Goal: Information Seeking & Learning: Check status

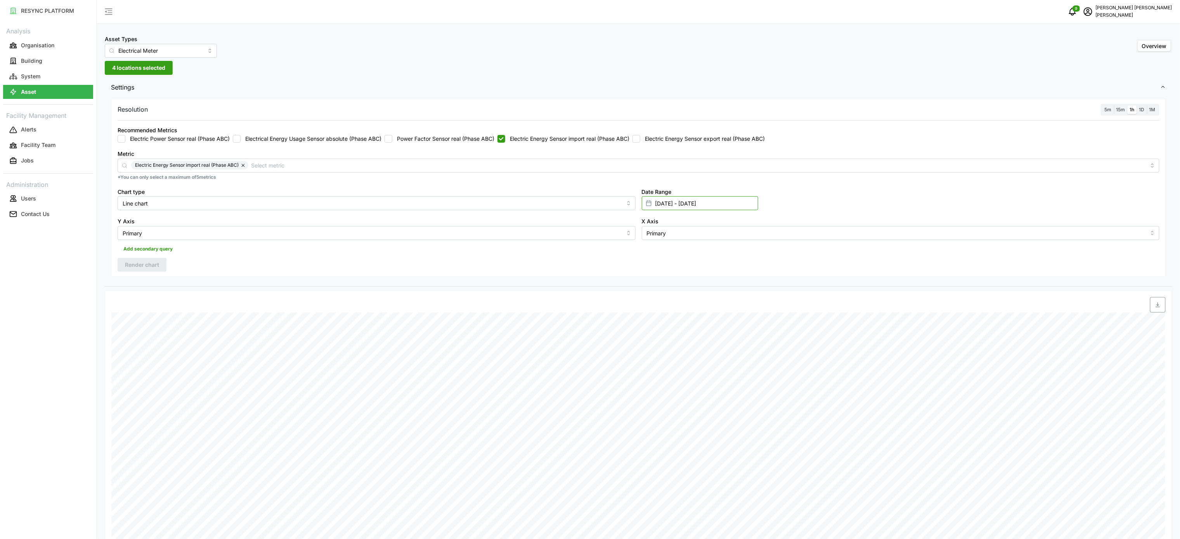
click at [663, 202] on input "[DATE] - [DATE]" at bounding box center [700, 203] width 116 height 14
click at [661, 315] on button "15" at bounding box center [658, 311] width 14 height 14
type input "[DATE] - [DATE]"
type input "[DATE]"
click at [661, 315] on button "15" at bounding box center [658, 311] width 14 height 14
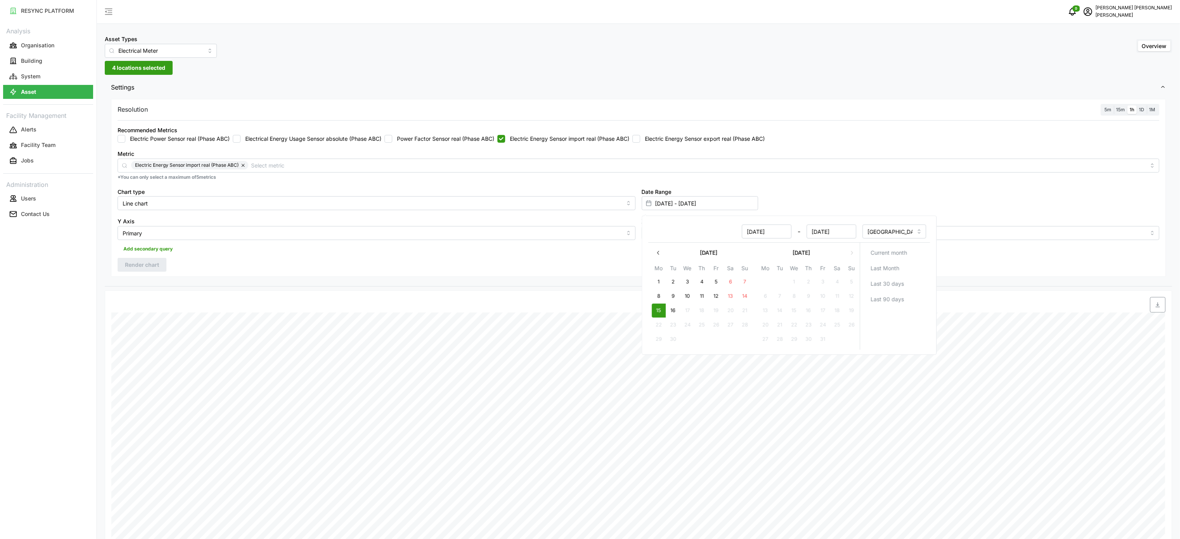
type input "[DATE] - [DATE]"
type input "[DATE]"
click at [494, 282] on div "Resolution 5m 15m 1h 1D 1M Recommended Metrics Electric Power Sensor real (Phas…" at bounding box center [638, 192] width 1067 height 190
click at [135, 272] on span "Render chart" at bounding box center [142, 264] width 34 height 13
click at [1161, 310] on span "button" at bounding box center [1157, 305] width 15 height 15
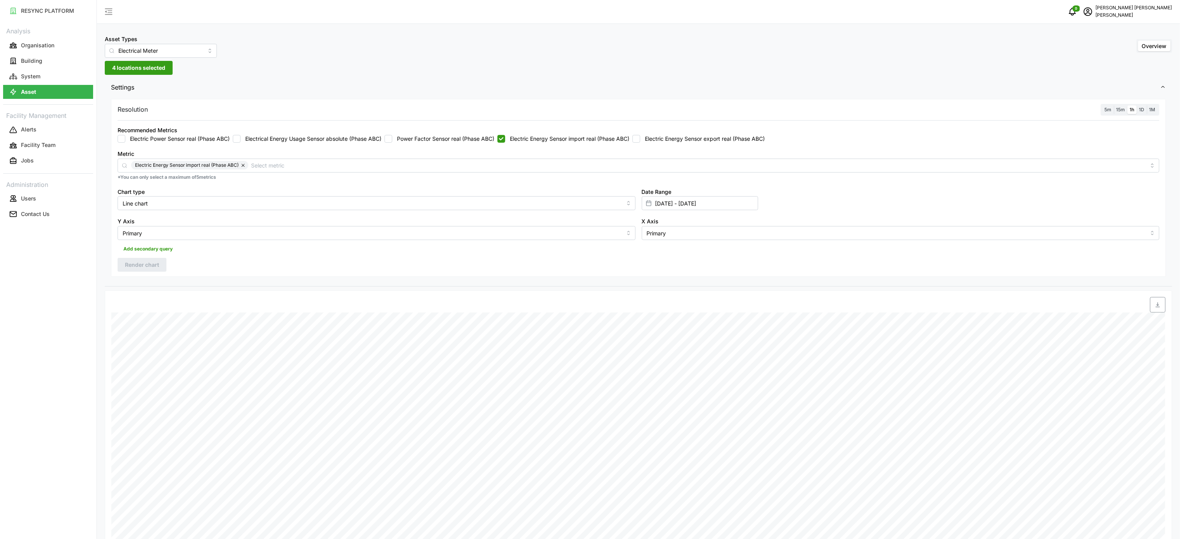
drag, startPoint x: 692, startPoint y: 135, endPoint x: 624, endPoint y: 133, distance: 67.9
click at [692, 135] on label "Electric Energy Sensor export real (Phase ABC)" at bounding box center [702, 139] width 125 height 8
click at [640, 135] on input "Electric Energy Sensor export real (Phase ABC)" at bounding box center [636, 139] width 8 height 8
checkbox input "true"
click at [587, 136] on label "Electric Energy Sensor import real (Phase ABC)" at bounding box center [567, 139] width 124 height 8
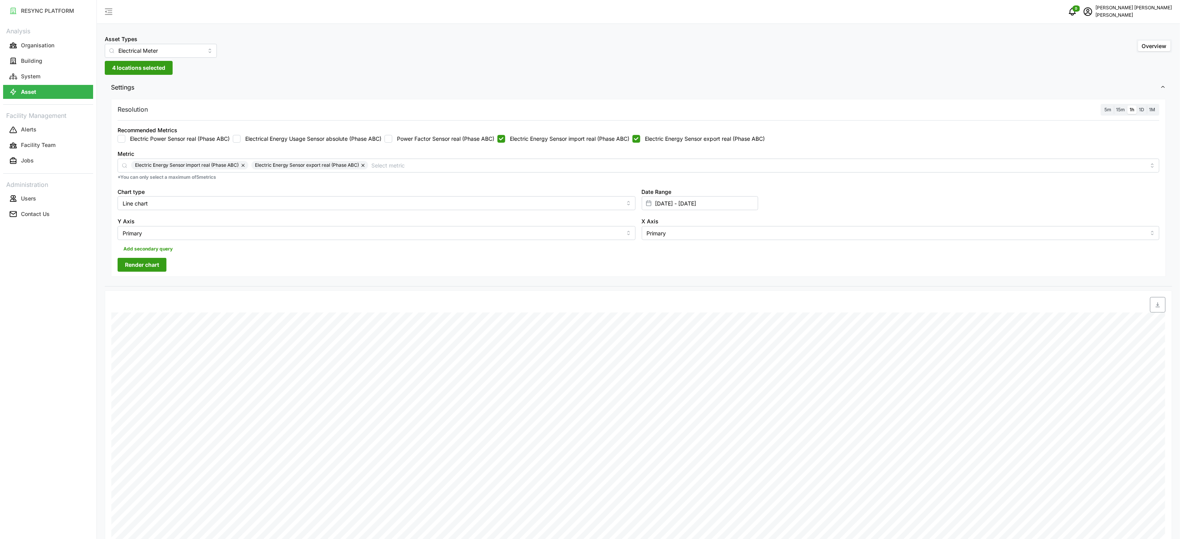
click at [505, 136] on input "Electric Energy Sensor import real (Phase ABC)" at bounding box center [501, 139] width 8 height 8
checkbox input "false"
click at [153, 262] on span "Render chart" at bounding box center [142, 264] width 34 height 13
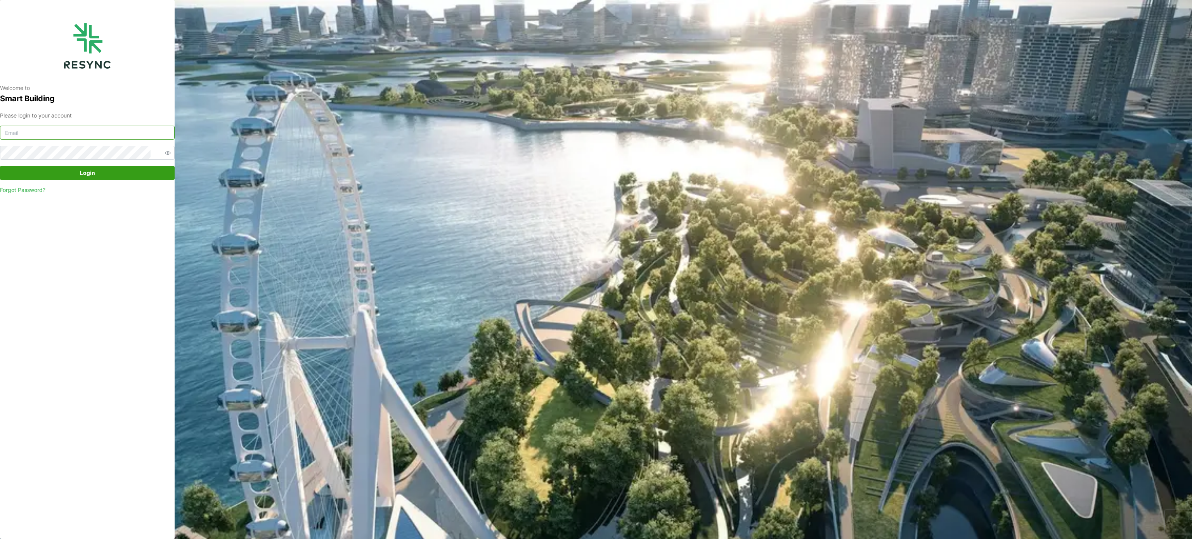
type input "murugesan.saravana@chuanlimengineering.com"
click at [122, 168] on span "Login" at bounding box center [87, 172] width 160 height 13
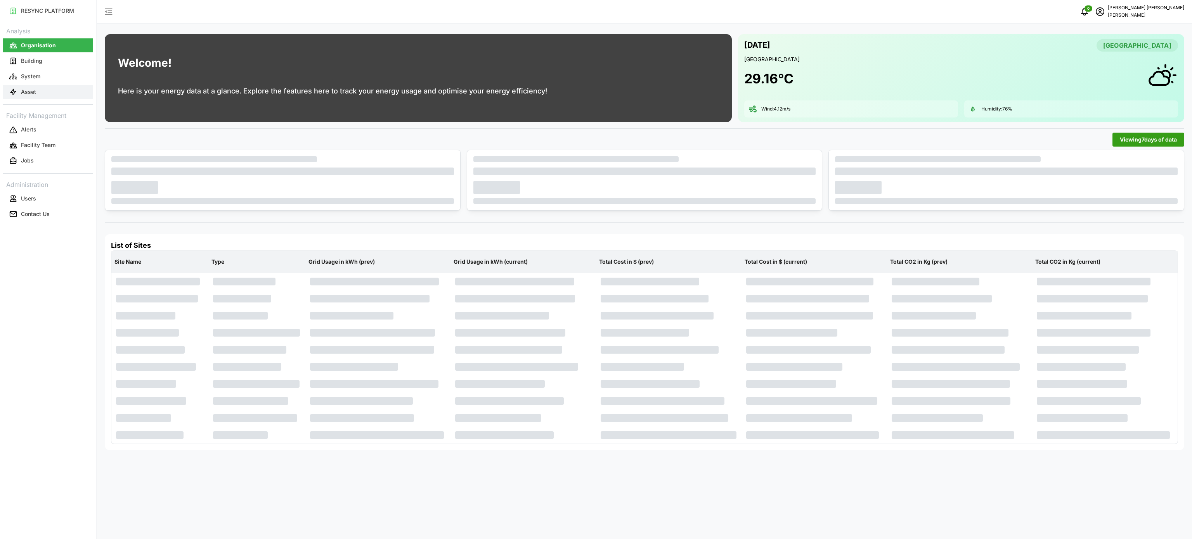
click at [29, 97] on button "Asset" at bounding box center [48, 92] width 90 height 14
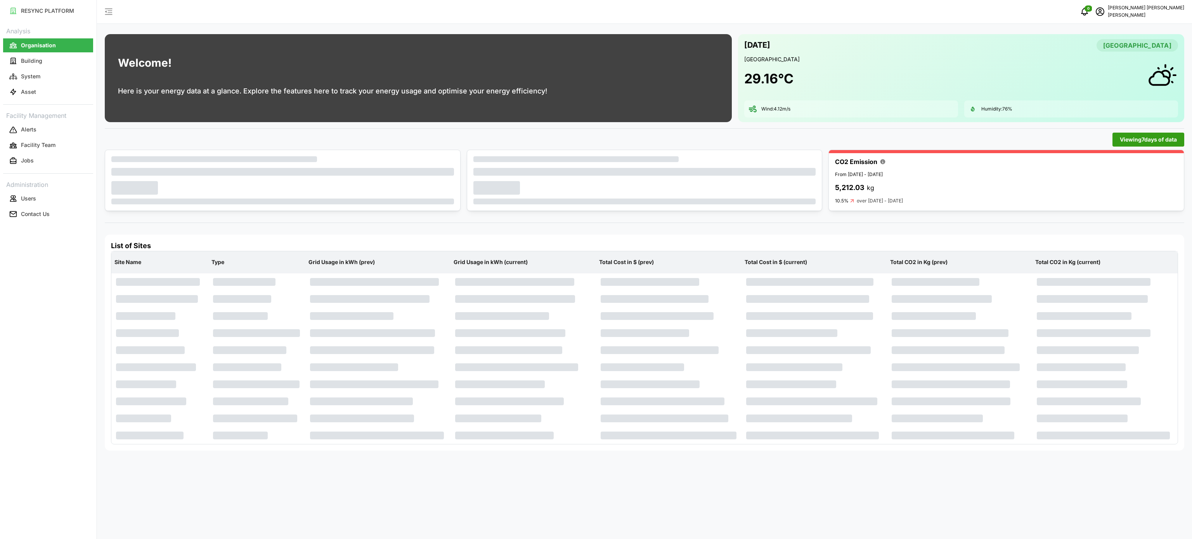
click at [40, 92] on button "Asset" at bounding box center [48, 92] width 90 height 14
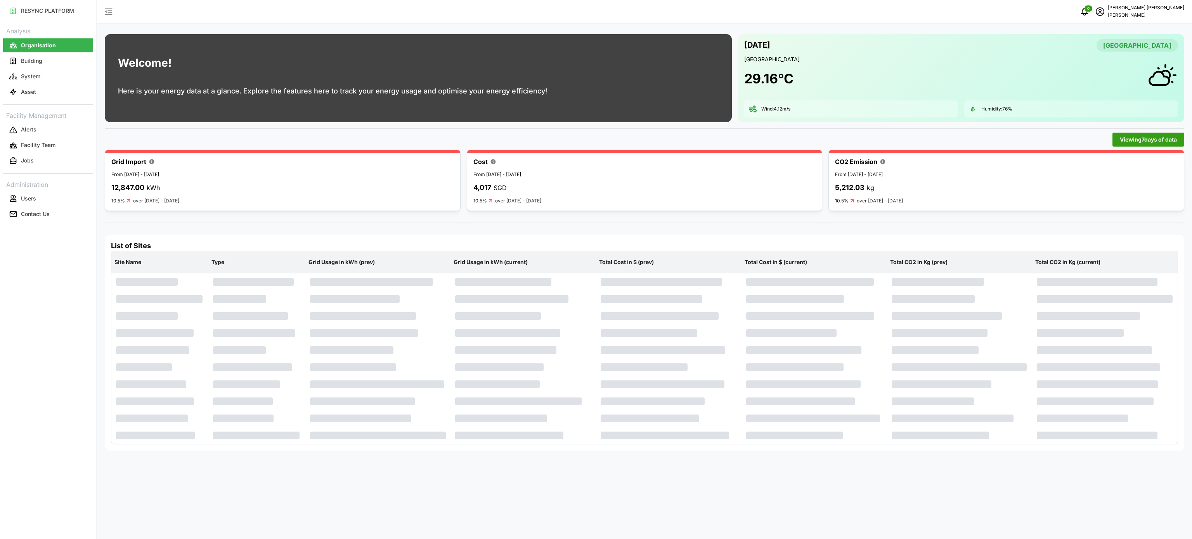
click at [867, 66] on div "29.16 °C" at bounding box center [961, 78] width 434 height 31
click at [671, 21] on div "0 Murugesan Saravanan Chuan Lim" at bounding box center [644, 12] width 1095 height 24
click at [585, 15] on div "0 Murugesan Saravanan Chuan Lim" at bounding box center [644, 12] width 1095 height 24
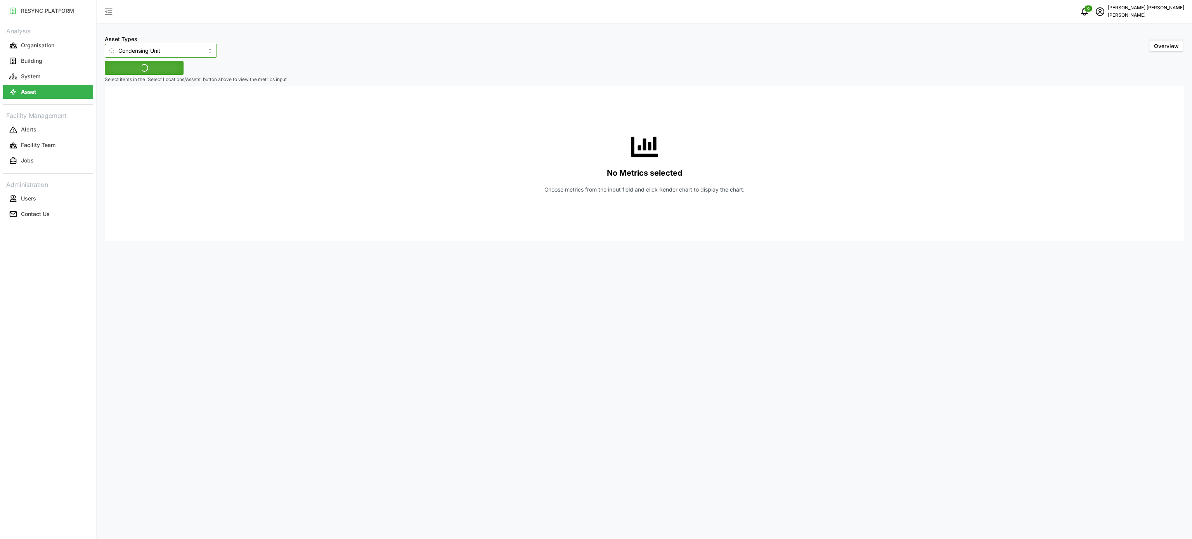
click at [199, 50] on input "Condensing Unit" at bounding box center [161, 51] width 112 height 14
click at [147, 96] on span "Electrical Meter" at bounding box center [131, 95] width 40 height 9
type input "Electrical Meter"
click at [164, 74] on span "Select Locations/Assets" at bounding box center [144, 67] width 64 height 13
click at [118, 103] on icon at bounding box center [115, 103] width 6 height 6
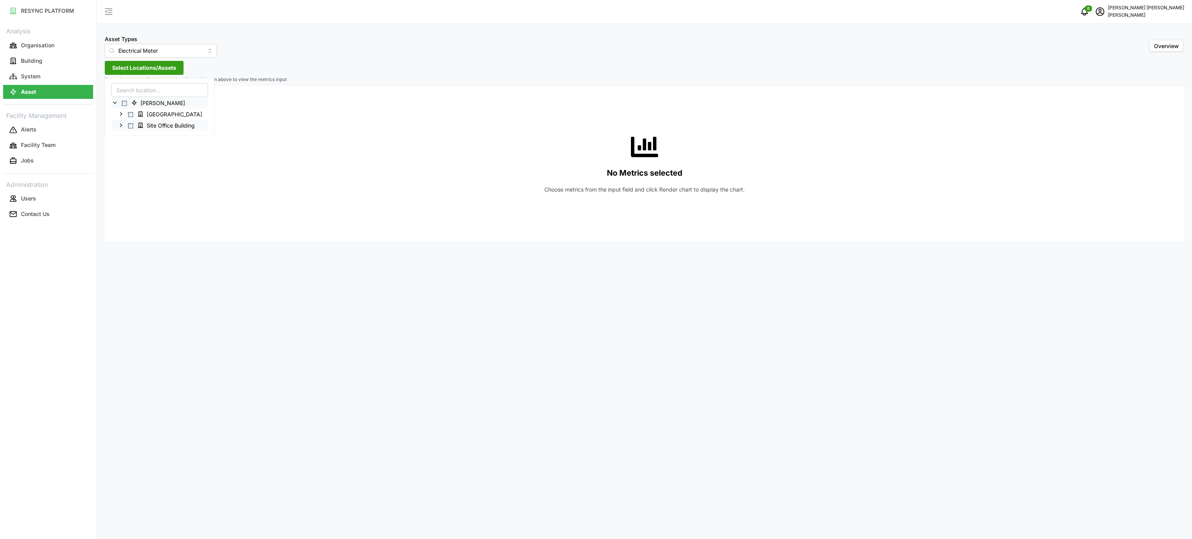
click at [119, 124] on icon at bounding box center [121, 125] width 6 height 6
click at [126, 136] on icon at bounding box center [127, 136] width 6 height 6
click at [134, 148] on icon at bounding box center [133, 147] width 6 height 6
click at [141, 182] on icon at bounding box center [140, 181] width 6 height 6
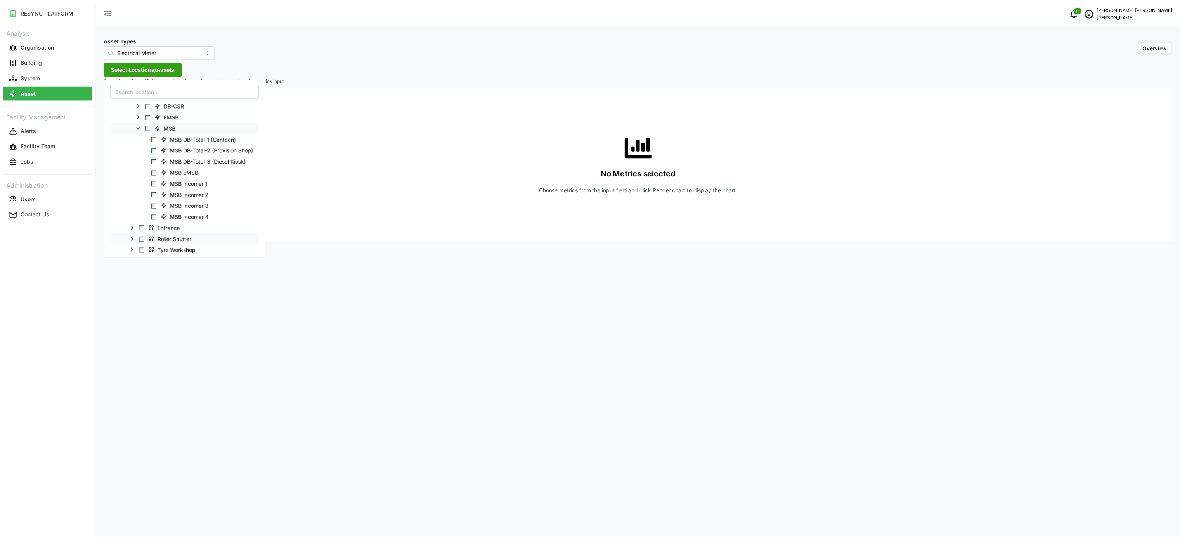
scroll to position [78, 0]
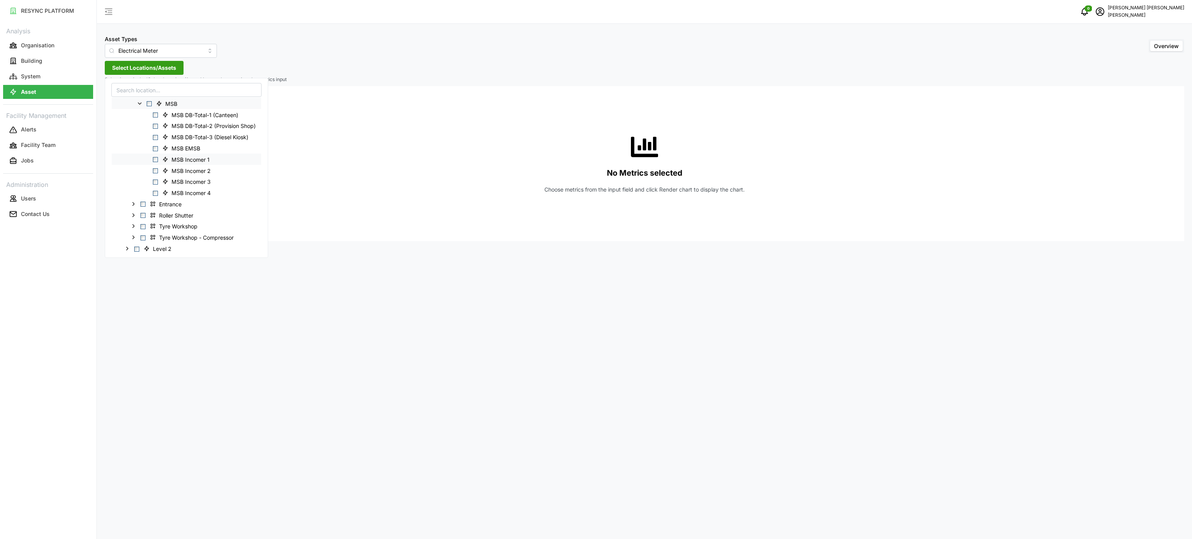
click at [156, 161] on span "Select MSB Incomer 1" at bounding box center [155, 159] width 5 height 5
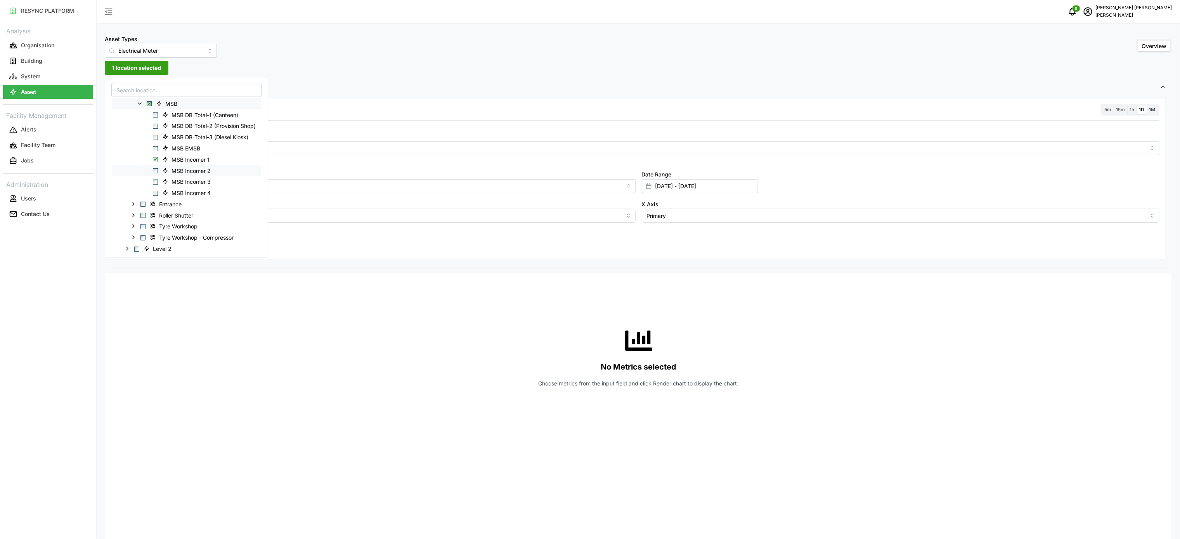
click at [156, 170] on span "Select MSB Incomer 2" at bounding box center [155, 170] width 5 height 5
click at [156, 181] on span "Select MSB Incomer 3" at bounding box center [155, 182] width 5 height 5
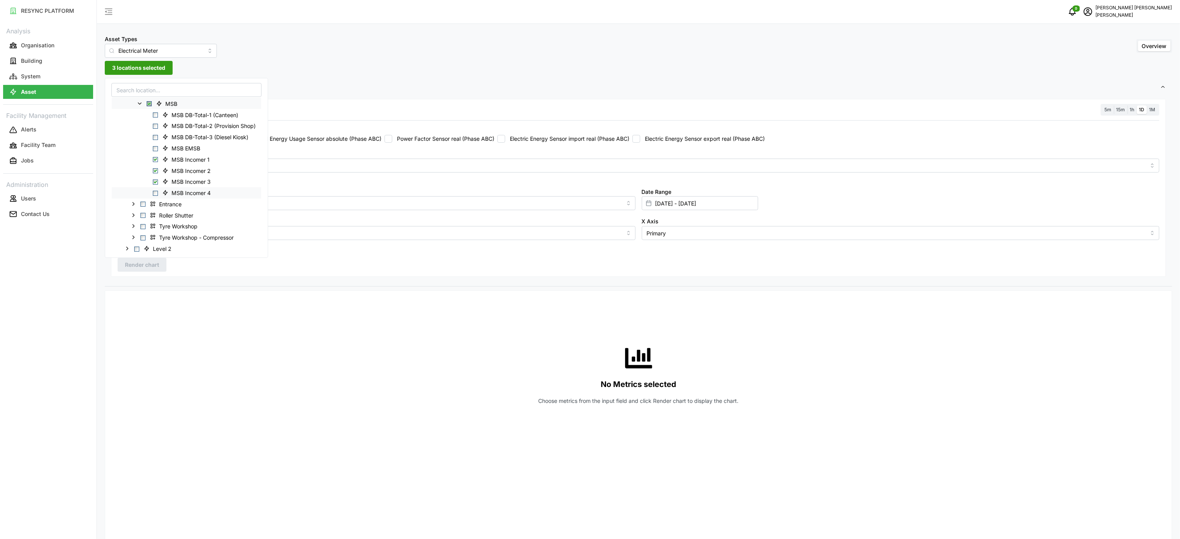
click at [158, 192] on span "Select MSB Incomer 4" at bounding box center [155, 193] width 5 height 5
click at [301, 319] on div "No Metrics selected Choose metrics from the input field and click Render chart …" at bounding box center [639, 374] width 1042 height 155
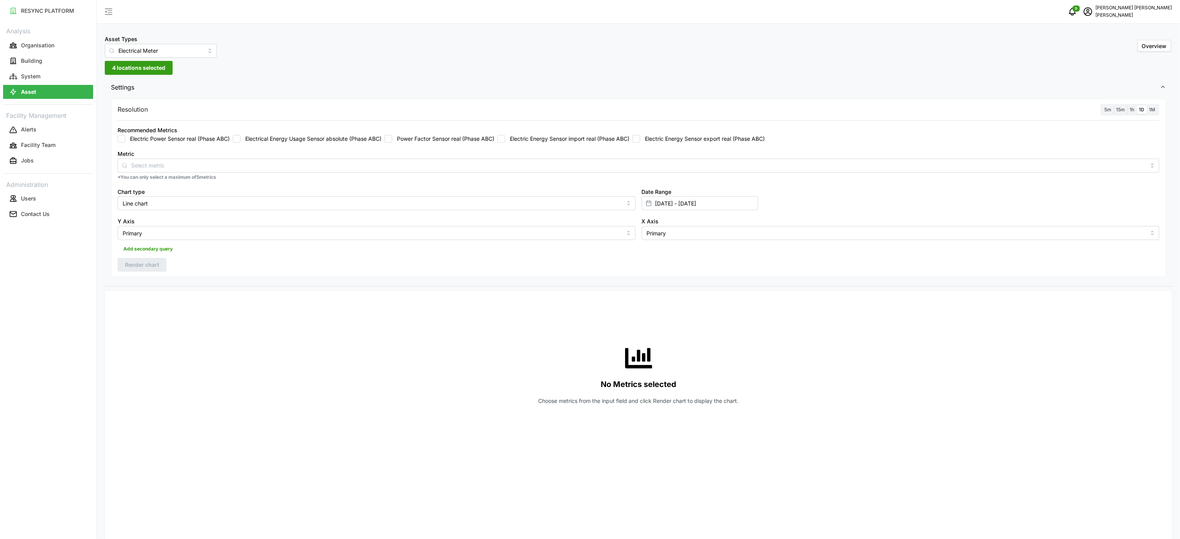
click at [1133, 109] on span "1h" at bounding box center [1132, 110] width 5 height 6
click at [1127, 106] on input "1h" at bounding box center [1127, 106] width 0 height 0
click at [592, 138] on label "Electric Energy Sensor import real (Phase ABC)" at bounding box center [567, 139] width 124 height 8
click at [505, 138] on input "Electric Energy Sensor import real (Phase ABC)" at bounding box center [501, 139] width 8 height 8
click at [153, 261] on span "Render chart" at bounding box center [142, 264] width 34 height 13
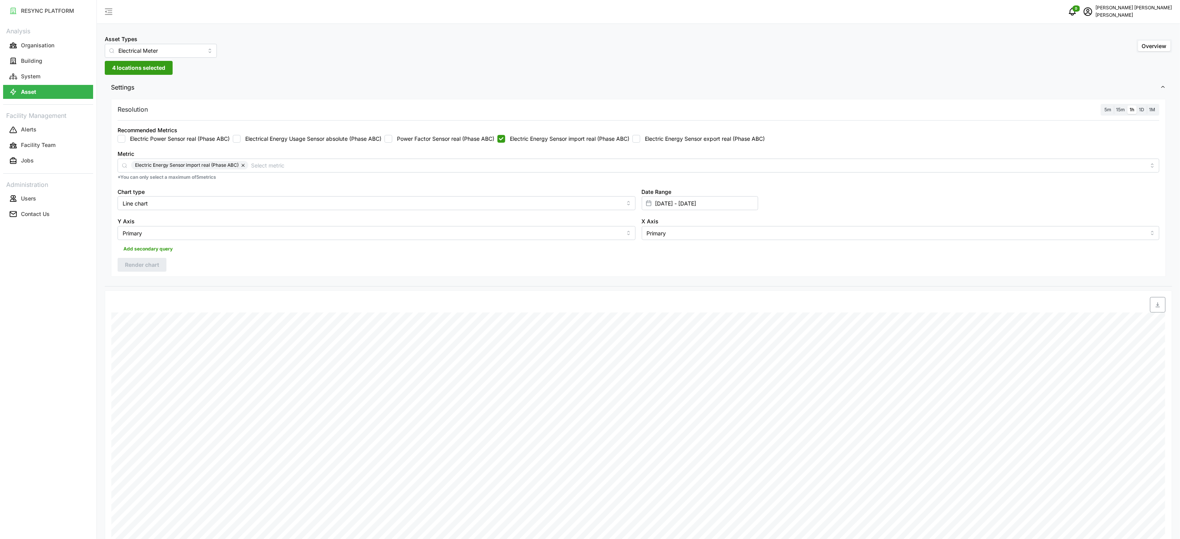
scroll to position [78, 0]
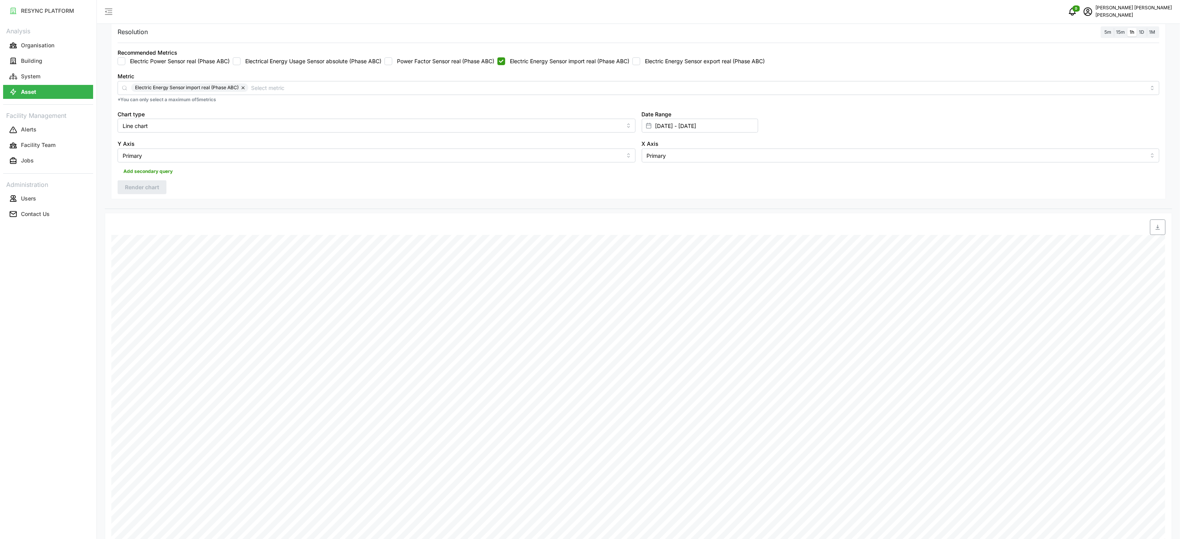
click at [1152, 228] on span "button" at bounding box center [1157, 227] width 15 height 15
click at [606, 62] on label "Electric Energy Sensor import real (Phase ABC)" at bounding box center [567, 61] width 124 height 8
click at [505, 62] on input "Electric Energy Sensor import real (Phase ABC)" at bounding box center [501, 61] width 8 height 8
checkbox input "false"
click at [649, 62] on label "Electric Energy Sensor export real (Phase ABC)" at bounding box center [702, 61] width 125 height 8
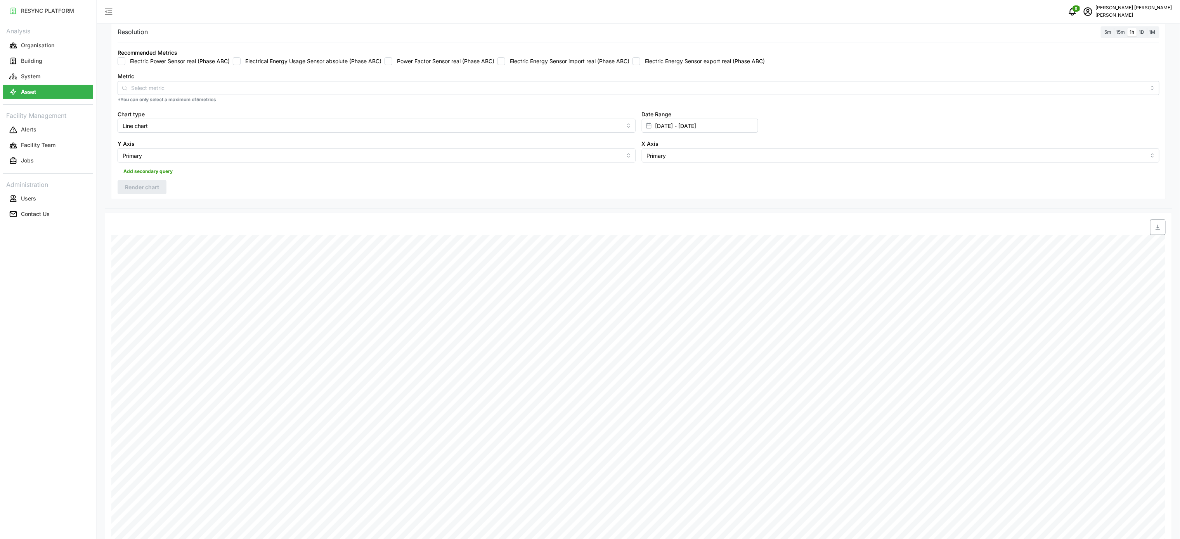
click at [640, 62] on input "Electric Energy Sensor export real (Phase ABC)" at bounding box center [636, 61] width 8 height 8
checkbox input "true"
click at [145, 189] on span "Render chart" at bounding box center [142, 187] width 34 height 13
click at [1162, 234] on span "button" at bounding box center [1157, 227] width 15 height 15
click at [1161, 224] on span "button" at bounding box center [1157, 227] width 15 height 15
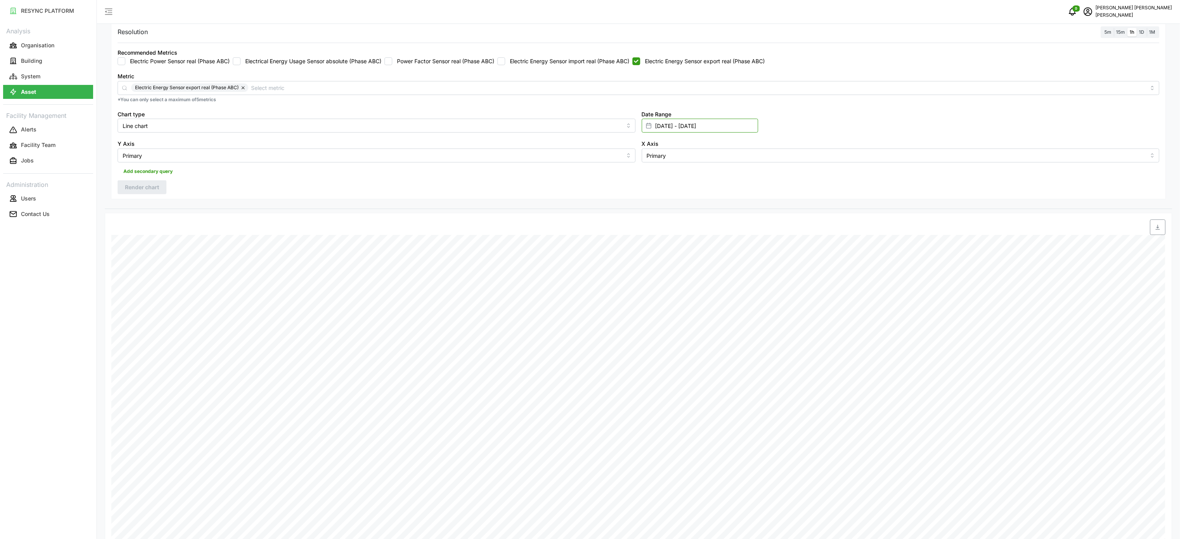
click at [704, 126] on input "[DATE] - [DATE]" at bounding box center [700, 126] width 116 height 14
click at [673, 234] on button "16" at bounding box center [673, 233] width 14 height 14
type input "15 Sep 2025 - 16 Sep 2025"
type input "16 Sep 2025"
click at [673, 234] on button "16" at bounding box center [673, 233] width 14 height 14
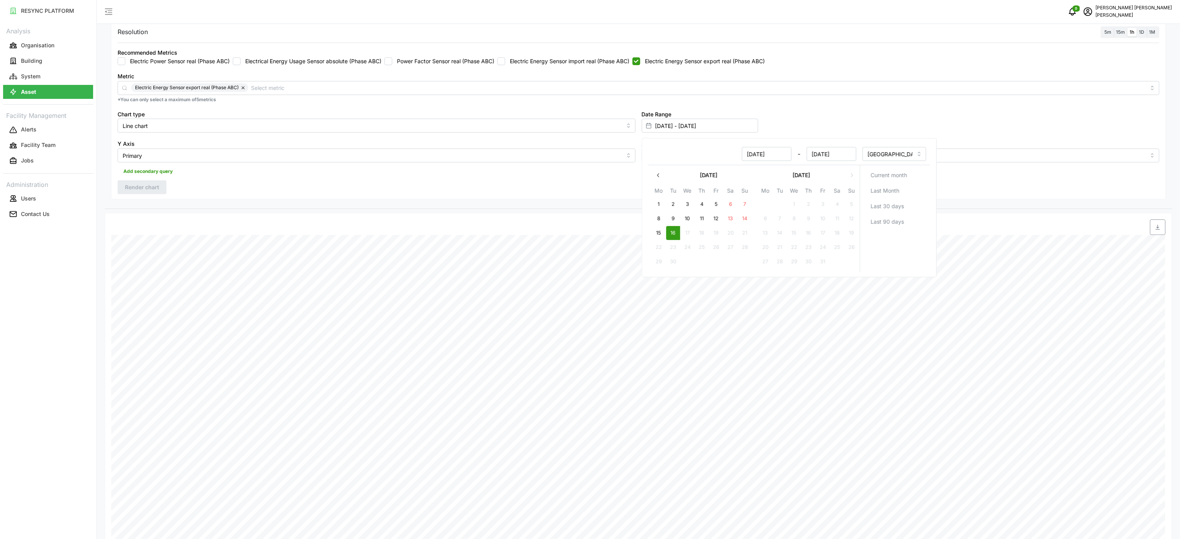
type input "16 Sep 2025 - 16 Sep 2025"
type input "16 Sep 2025"
click at [673, 233] on button "16" at bounding box center [673, 233] width 14 height 14
click at [143, 189] on span "Render chart" at bounding box center [142, 187] width 34 height 13
